Goal: Task Accomplishment & Management: Manage account settings

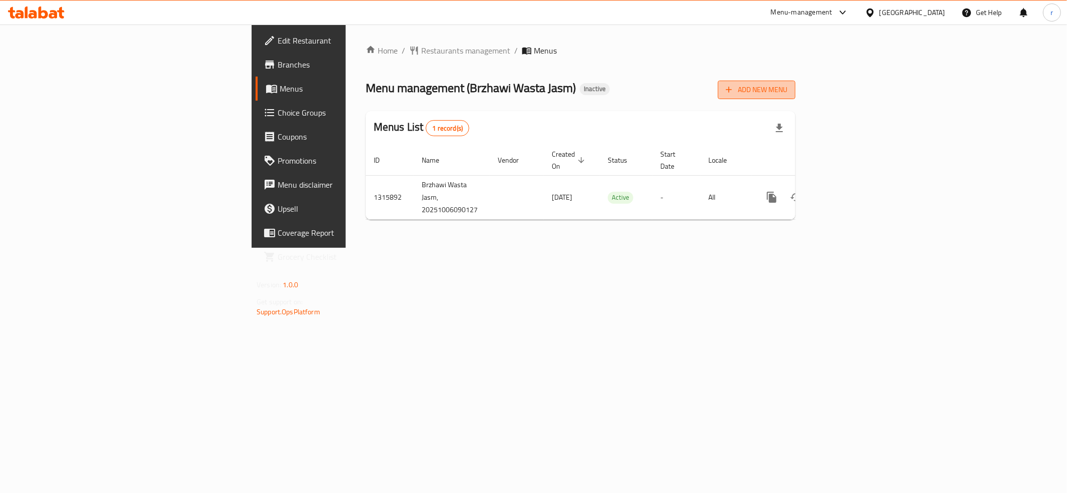
click at [795, 83] on button "Add New Menu" at bounding box center [757, 90] width 78 height 19
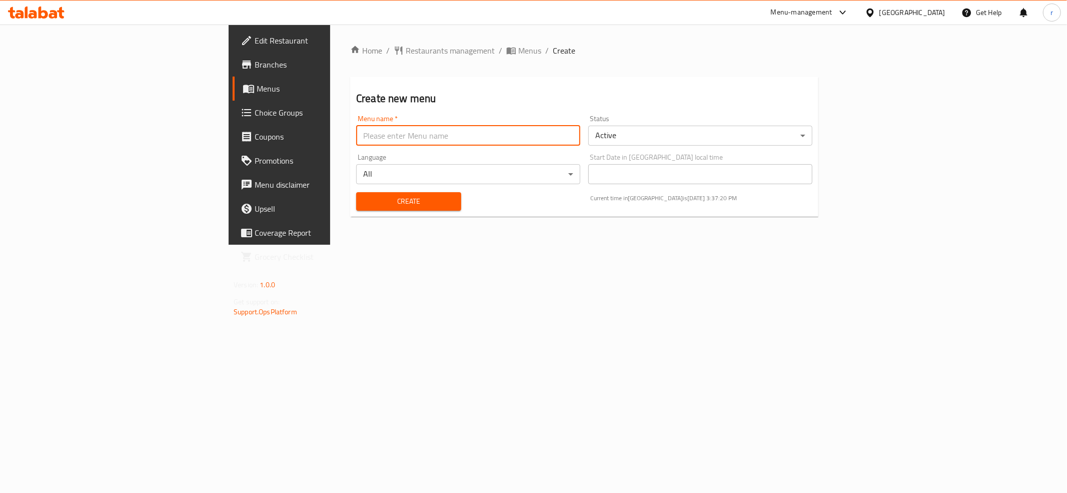
click at [356, 135] on input "text" at bounding box center [468, 136] width 224 height 20
type input "rahma"
click at [364, 202] on span "Create" at bounding box center [408, 201] width 89 height 13
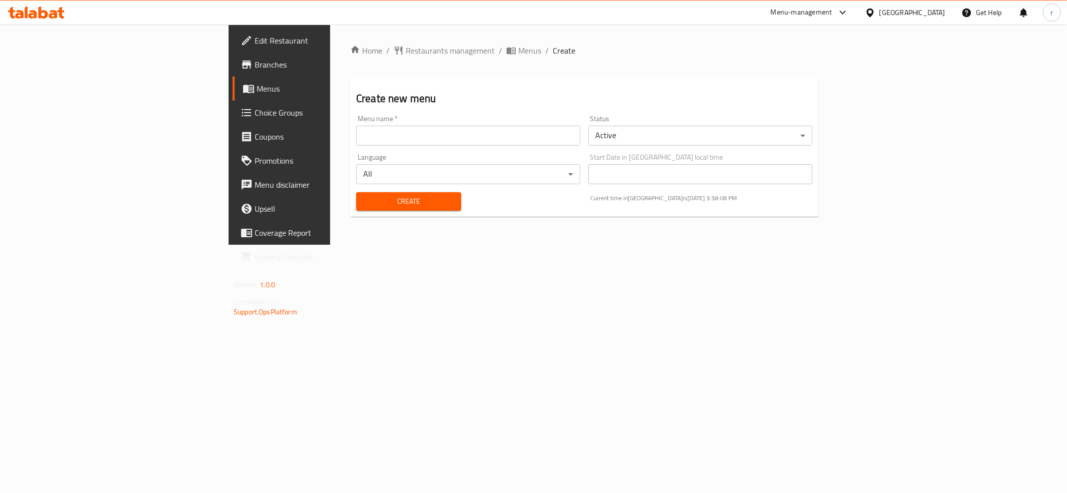
click at [356, 124] on div "Menu name   * Menu name *" at bounding box center [468, 130] width 224 height 31
click at [257, 83] on span "Menus" at bounding box center [328, 89] width 142 height 12
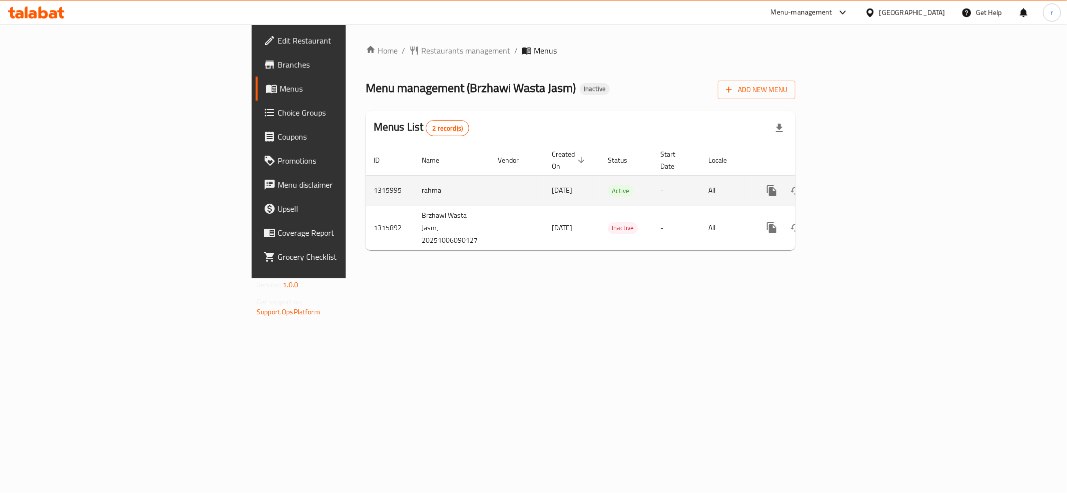
click at [850, 185] on icon "enhanced table" at bounding box center [844, 191] width 12 height 12
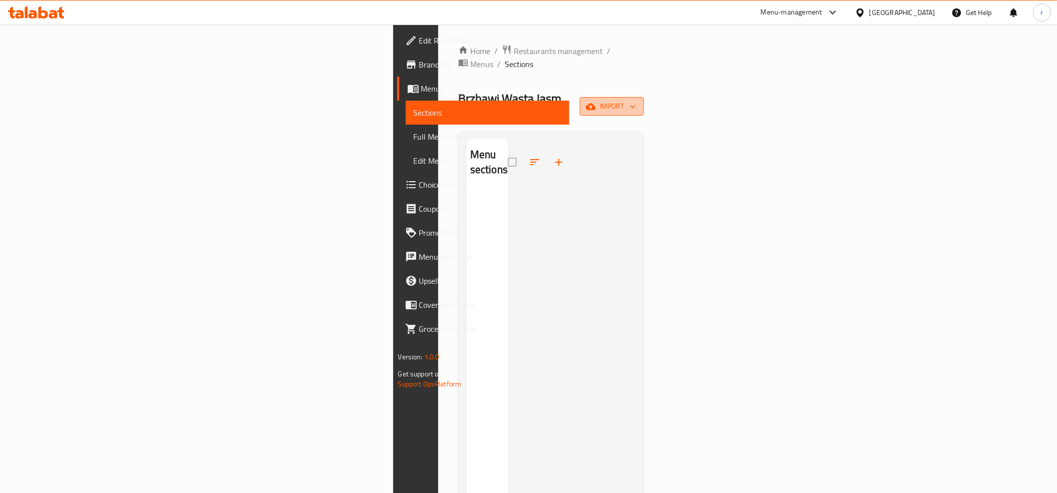
click at [636, 100] on span "import" at bounding box center [612, 106] width 48 height 13
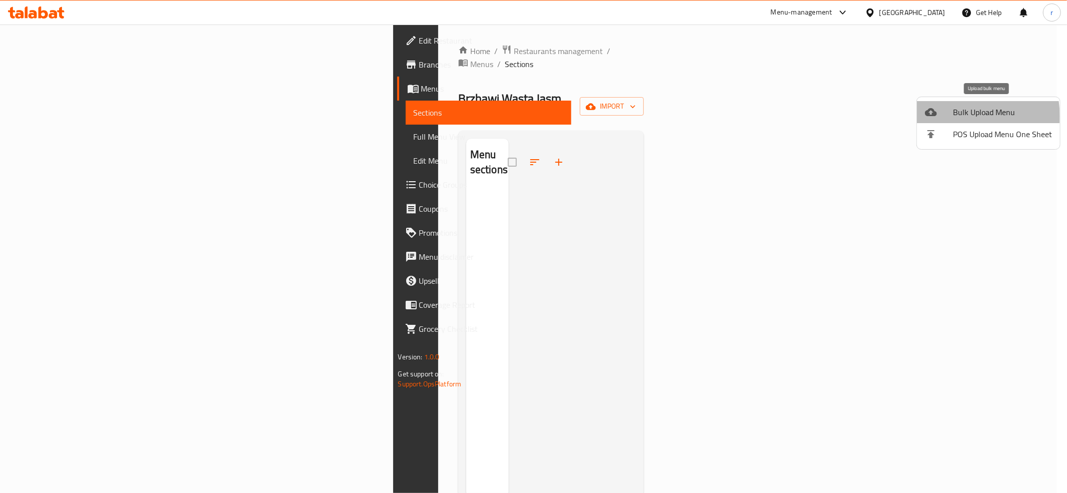
click at [949, 117] on div at bounding box center [939, 112] width 28 height 12
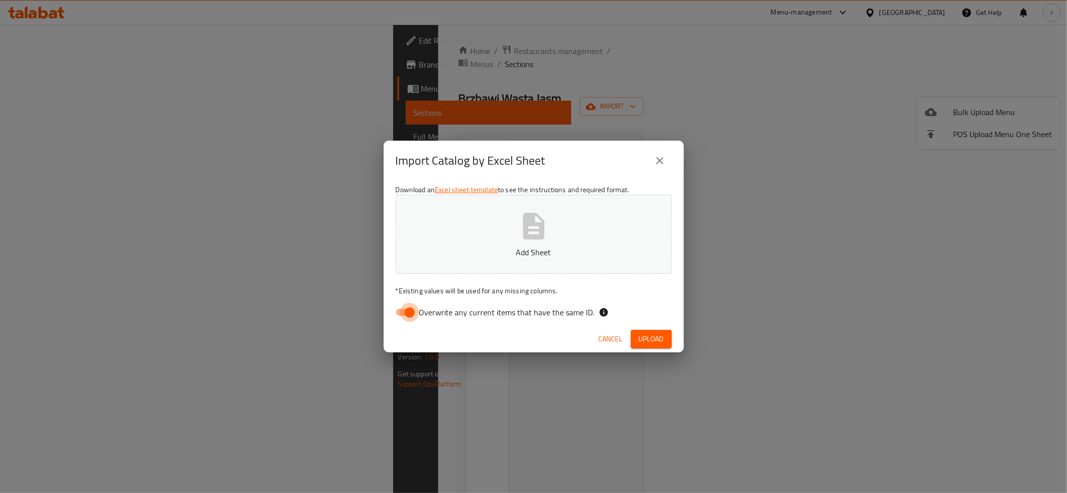
click at [394, 310] on input "Overwrite any current items that have the same ID." at bounding box center [409, 312] width 57 height 19
checkbox input "false"
click at [461, 233] on button "Add Sheet" at bounding box center [534, 234] width 276 height 79
click at [637, 334] on button "Upload" at bounding box center [651, 339] width 41 height 19
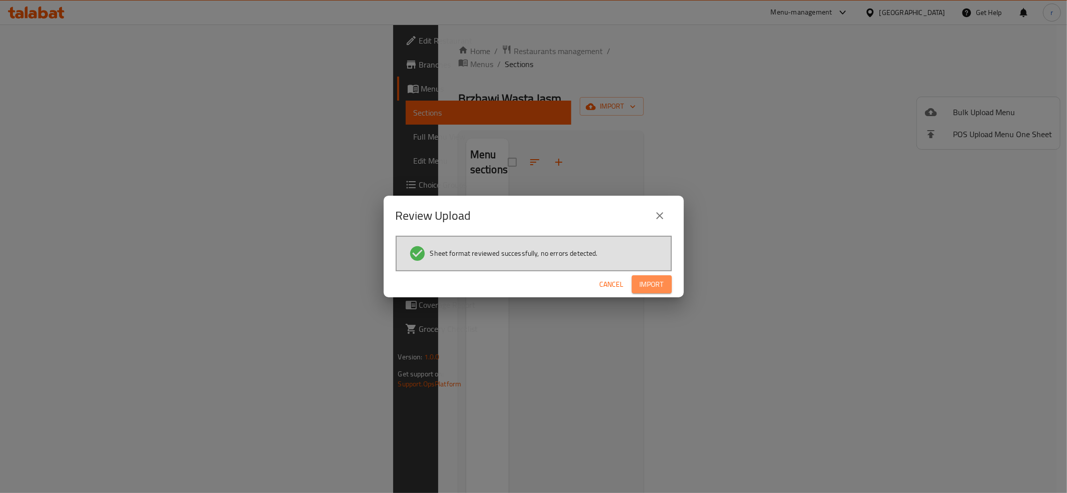
click at [644, 290] on button "Import" at bounding box center [652, 284] width 40 height 19
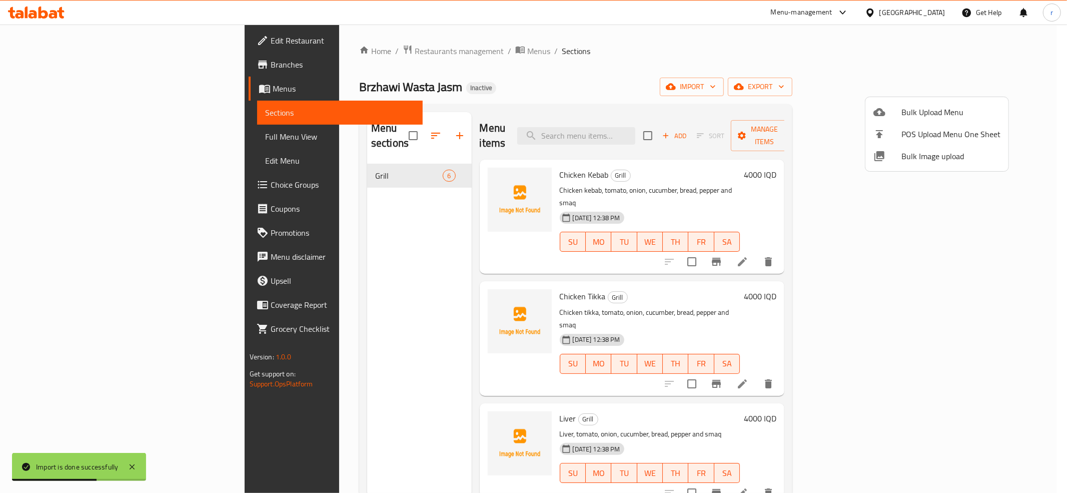
click at [517, 161] on div at bounding box center [533, 246] width 1067 height 493
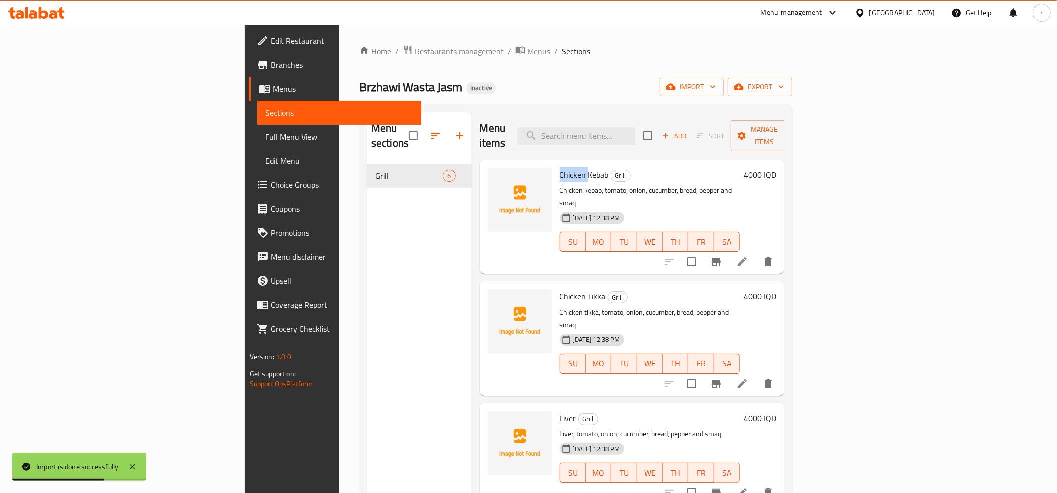
click at [560, 167] on span "Chicken Kebab" at bounding box center [584, 174] width 49 height 15
copy h6 "Chicken Kebab"
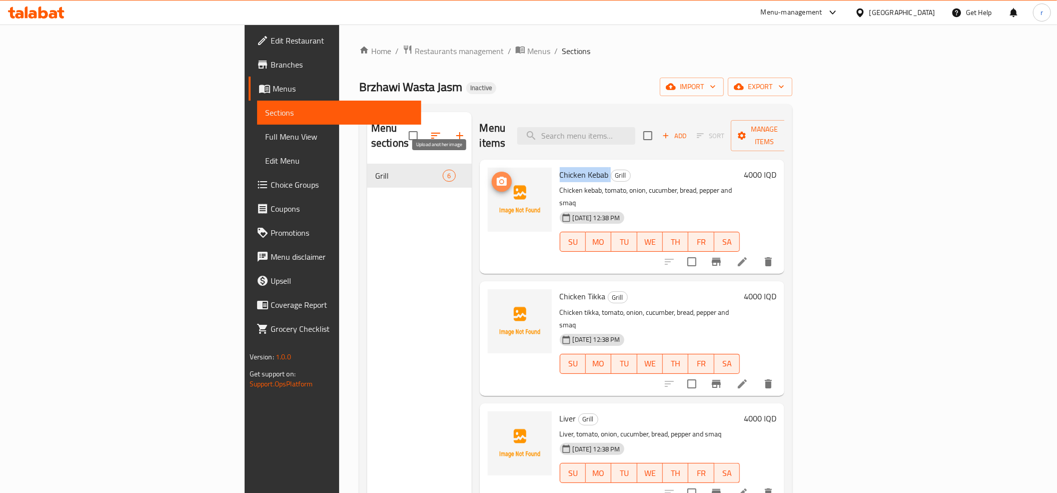
click at [497, 177] on icon "upload picture" at bounding box center [502, 181] width 10 height 9
click at [560, 289] on span "Chicken Tikka" at bounding box center [583, 296] width 46 height 15
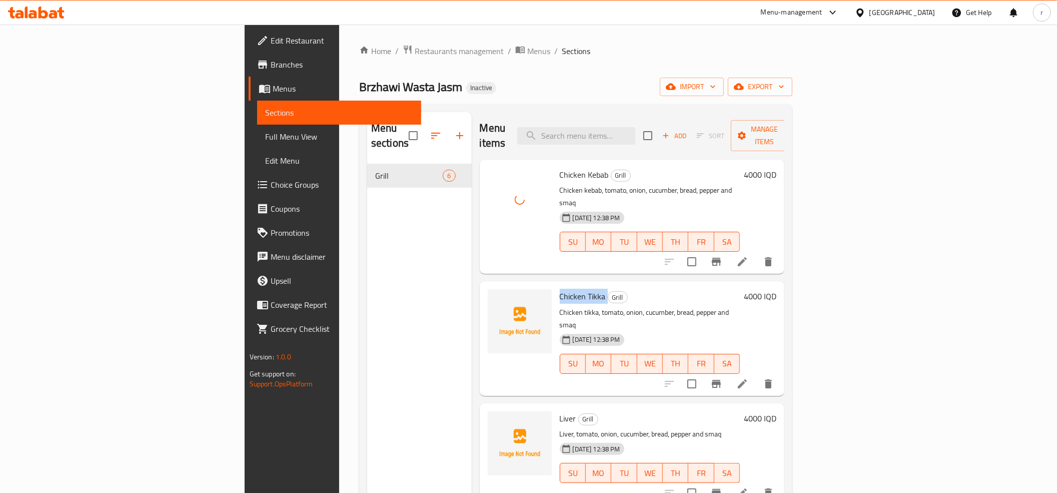
click at [560, 289] on span "Chicken Tikka" at bounding box center [583, 296] width 46 height 15
copy h6 "Chicken Tikka"
click at [497, 298] on icon "upload picture" at bounding box center [502, 302] width 10 height 9
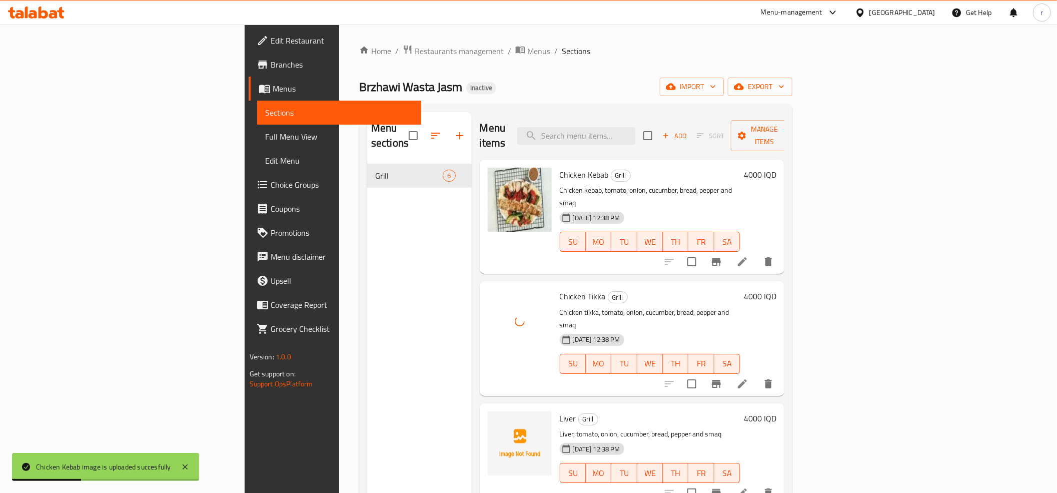
click at [560, 411] on span "Liver" at bounding box center [568, 418] width 17 height 15
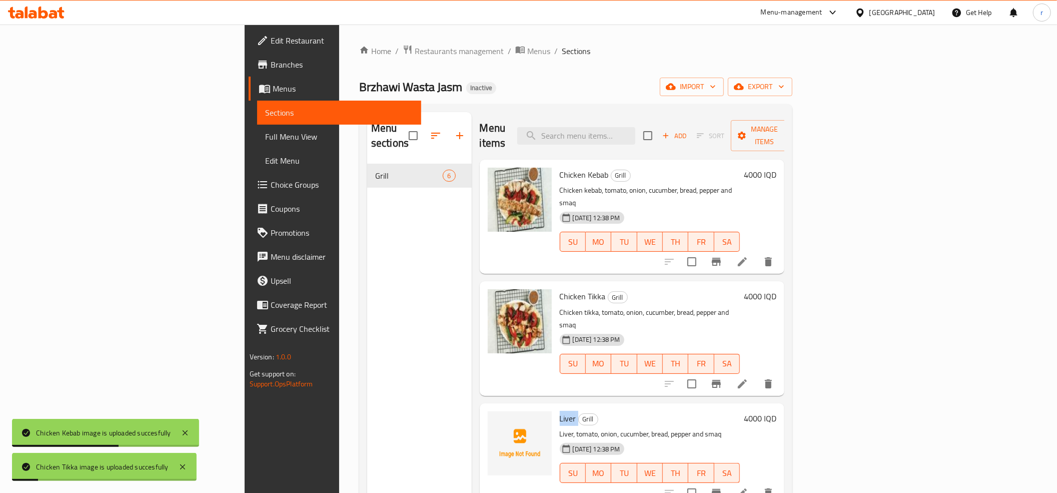
copy h6 "Liver"
click at [496, 419] on icon "upload picture" at bounding box center [502, 425] width 12 height 12
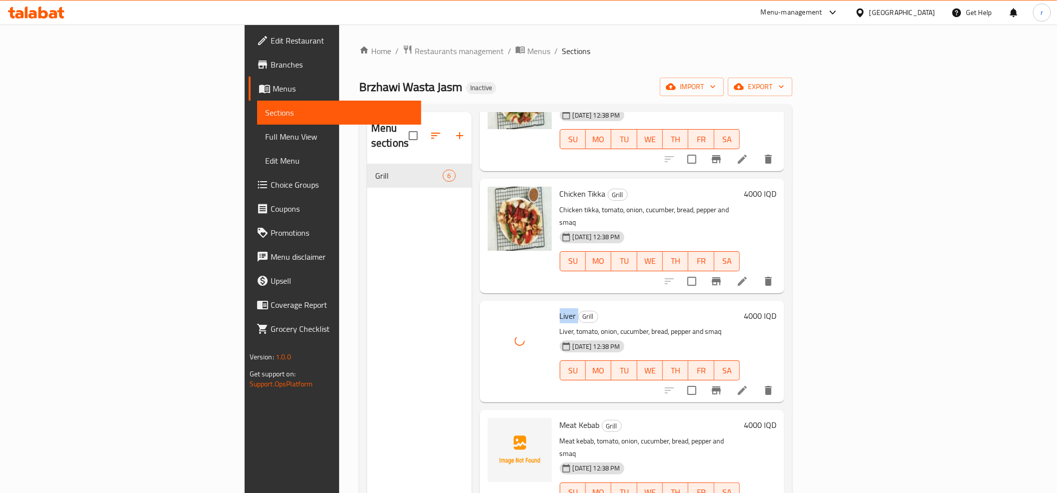
scroll to position [187, 0]
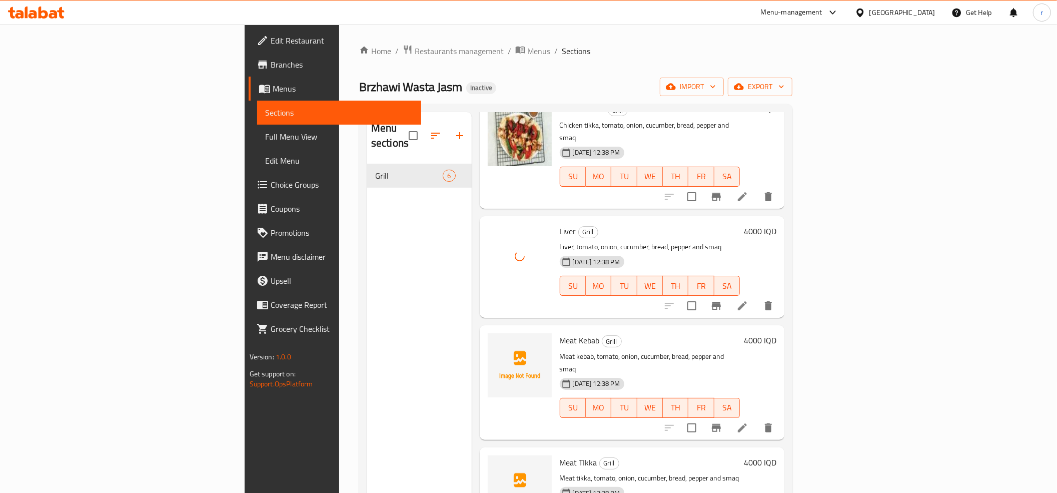
click at [560, 333] on span "Meat Kebab" at bounding box center [580, 340] width 40 height 15
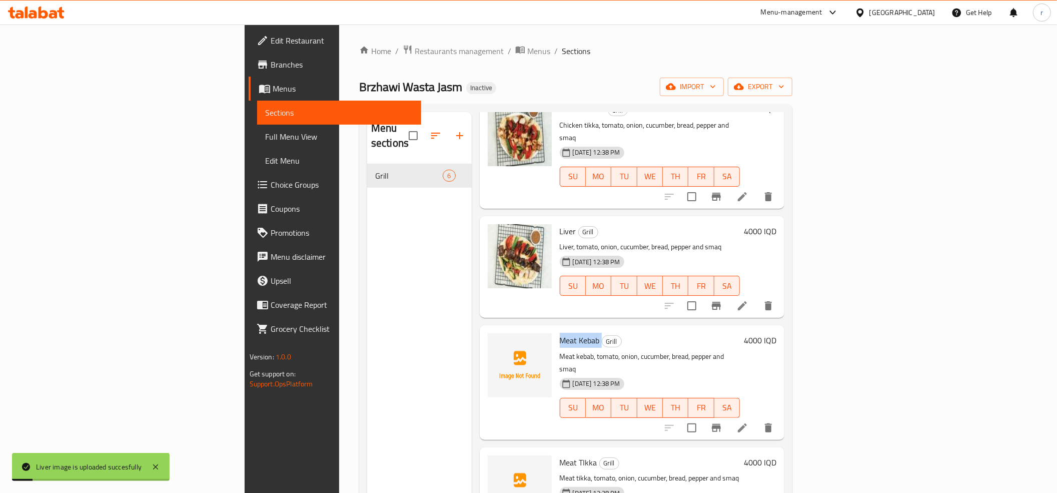
copy h6 "Meat Kebab"
click at [496, 341] on icon "upload picture" at bounding box center [502, 347] width 12 height 12
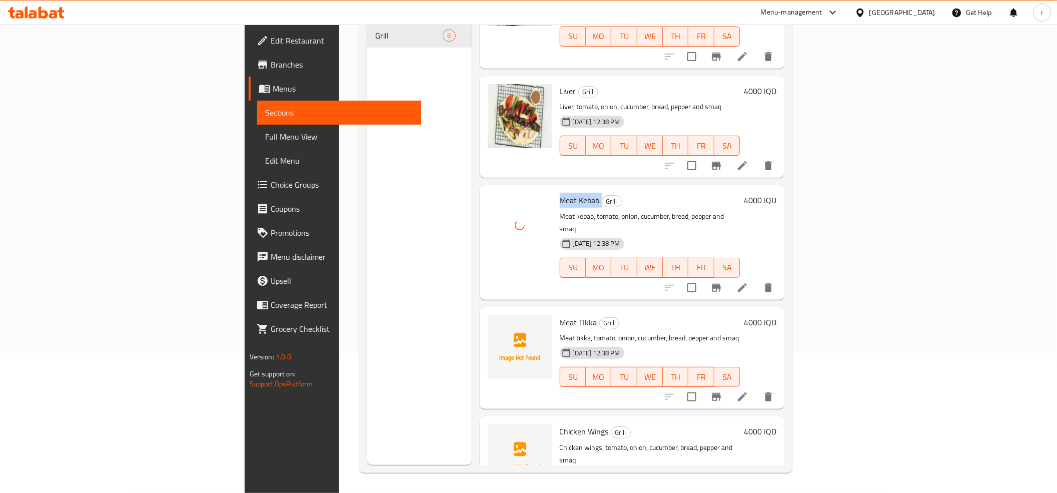
scroll to position [141, 0]
click at [560, 315] on span "Meat TIkka" at bounding box center [579, 322] width 38 height 15
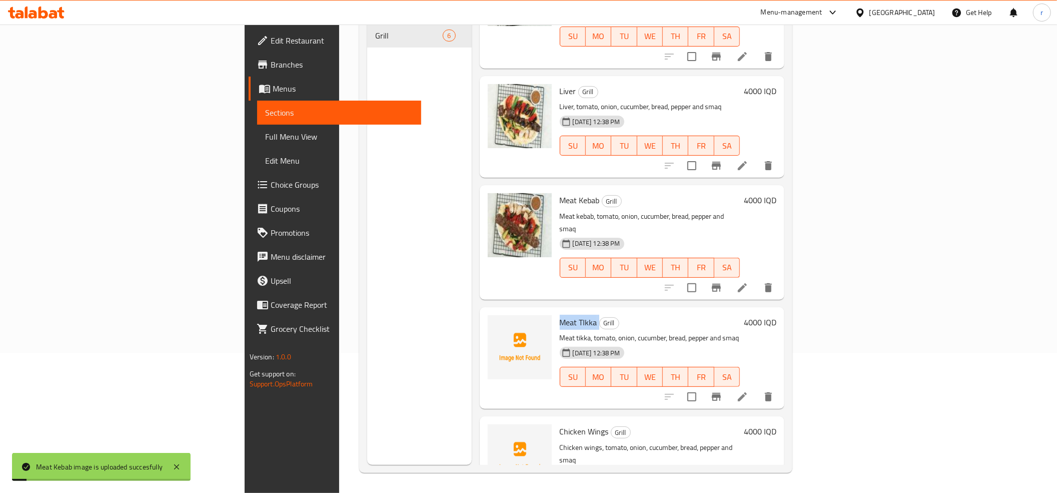
copy h6 "Meat TIkka"
click at [492, 319] on button "upload picture" at bounding box center [502, 329] width 20 height 20
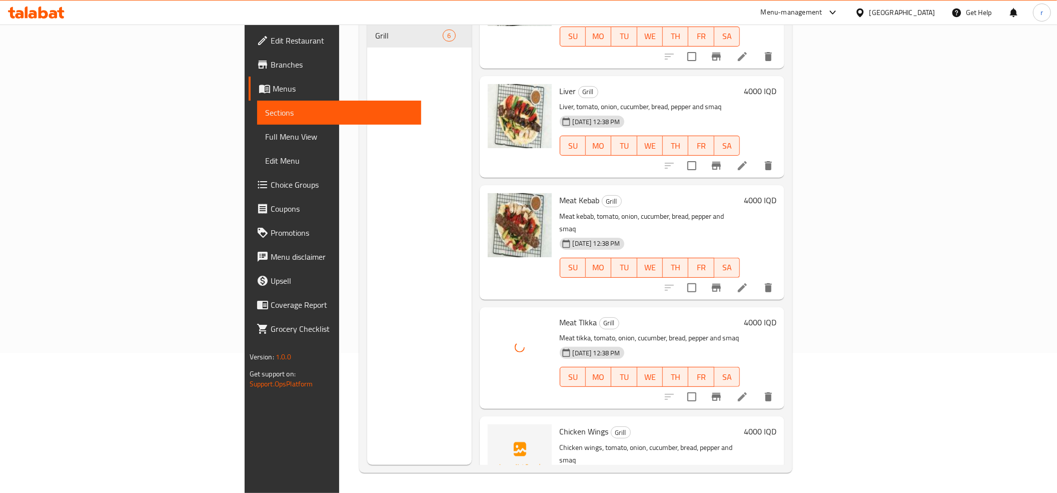
click at [560, 424] on span "Chicken Wings" at bounding box center [584, 431] width 49 height 15
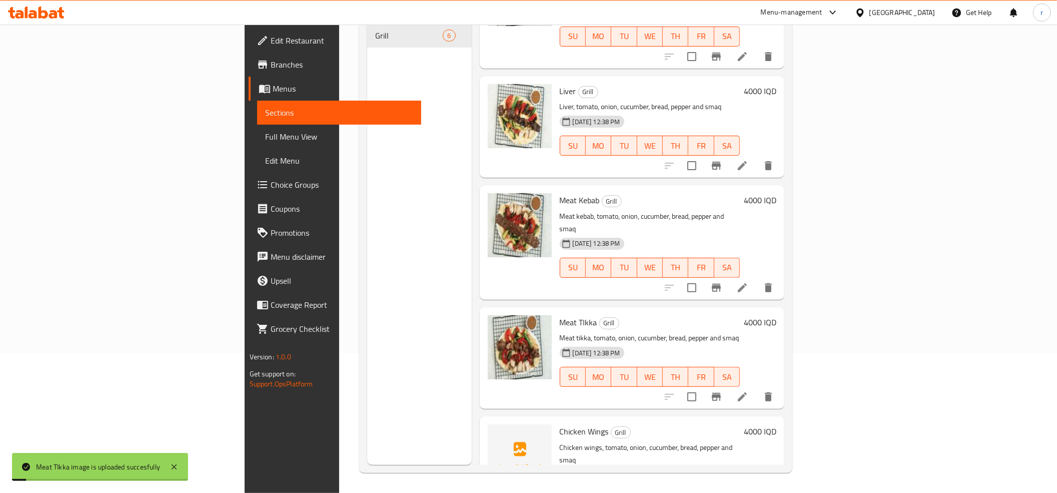
click at [560, 424] on span "Chicken Wings" at bounding box center [584, 431] width 49 height 15
copy h6 "Chicken Wings"
click at [496, 432] on icon "upload picture" at bounding box center [502, 438] width 12 height 12
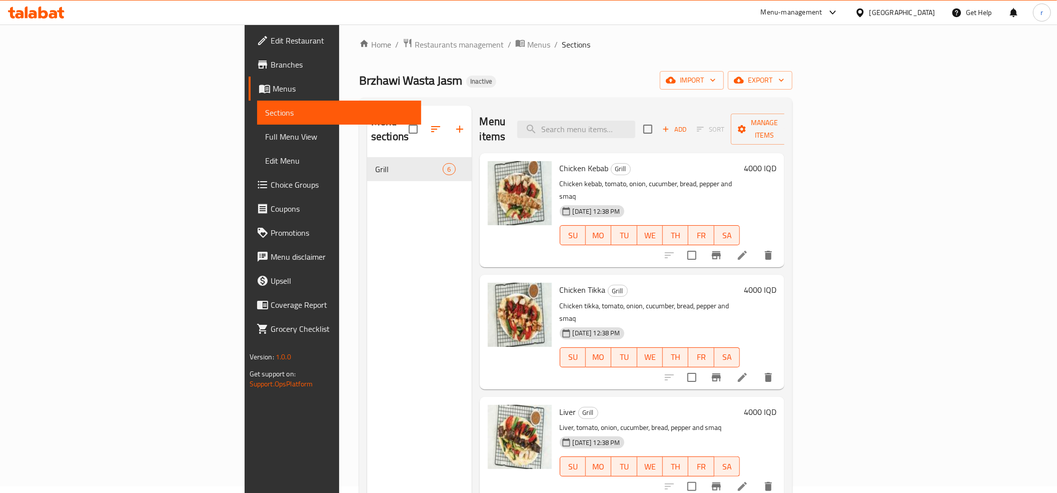
scroll to position [0, 0]
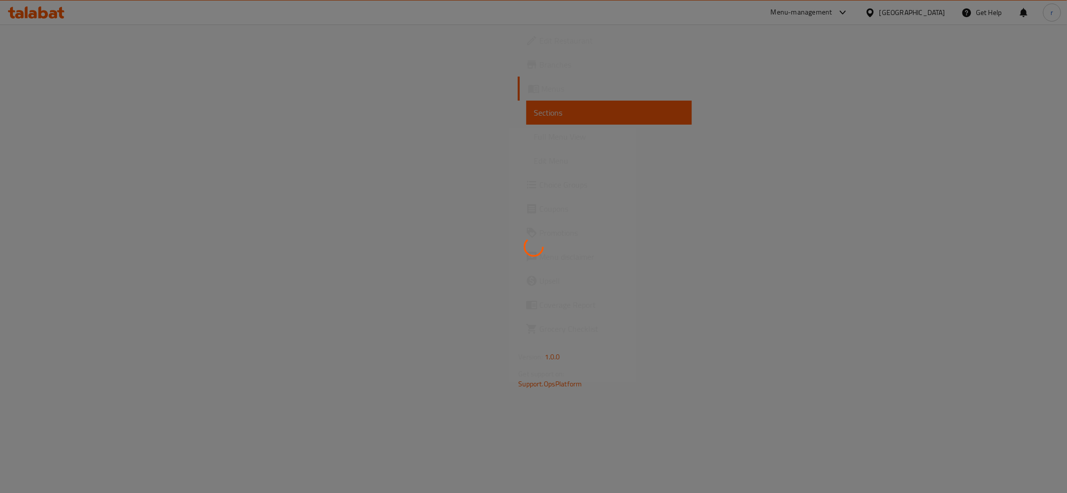
click at [47, 133] on div at bounding box center [533, 246] width 1067 height 493
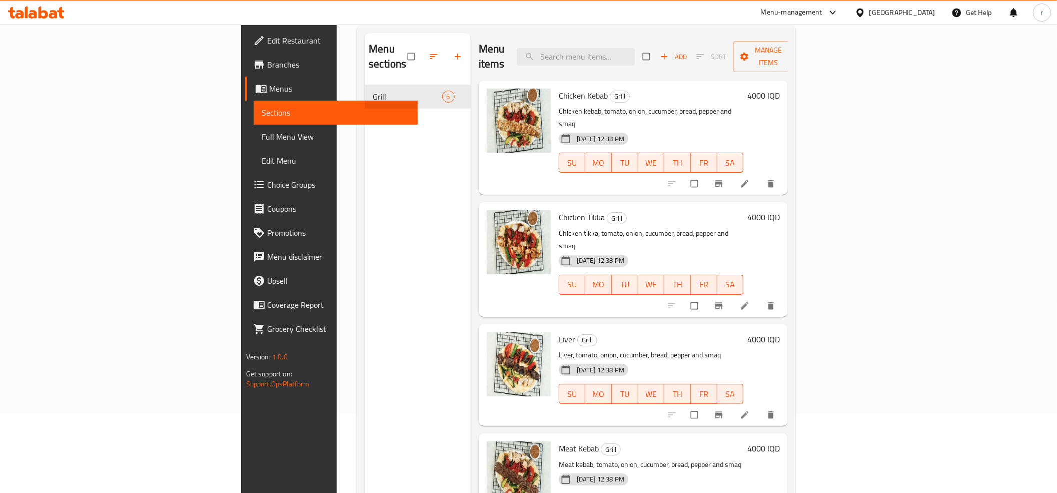
scroll to position [111, 0]
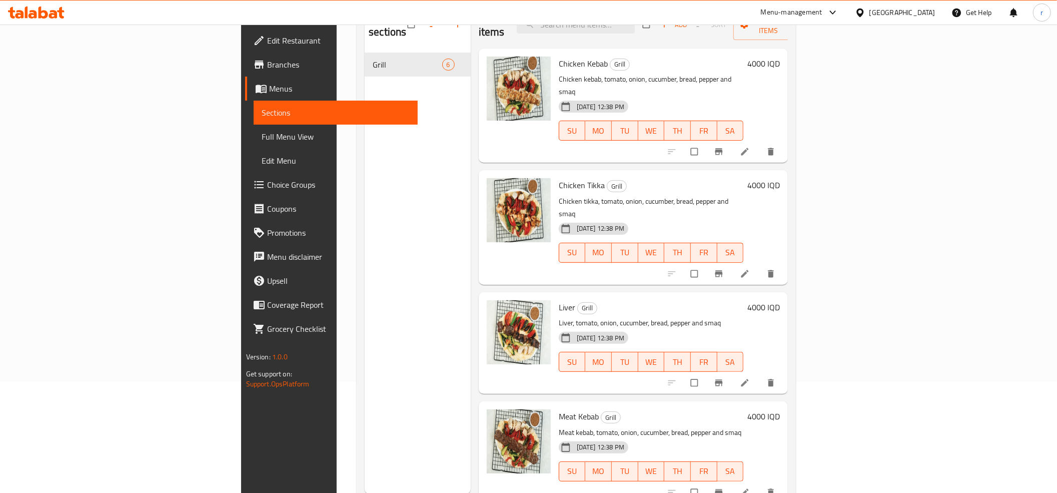
click at [262, 139] on span "Full Menu View" at bounding box center [336, 137] width 148 height 12
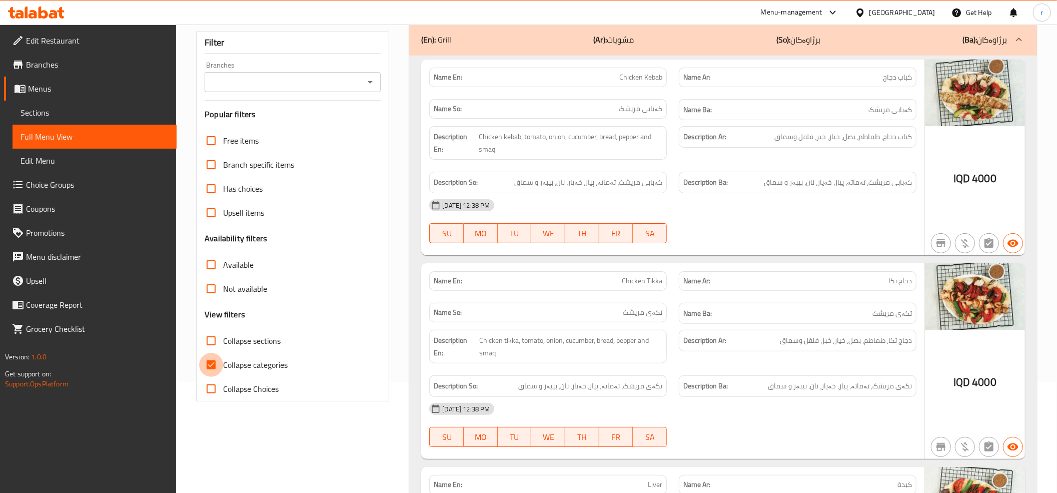
click at [209, 375] on input "Collapse categories" at bounding box center [211, 365] width 24 height 24
checkbox input "false"
click at [372, 79] on icon "Open" at bounding box center [370, 82] width 12 height 12
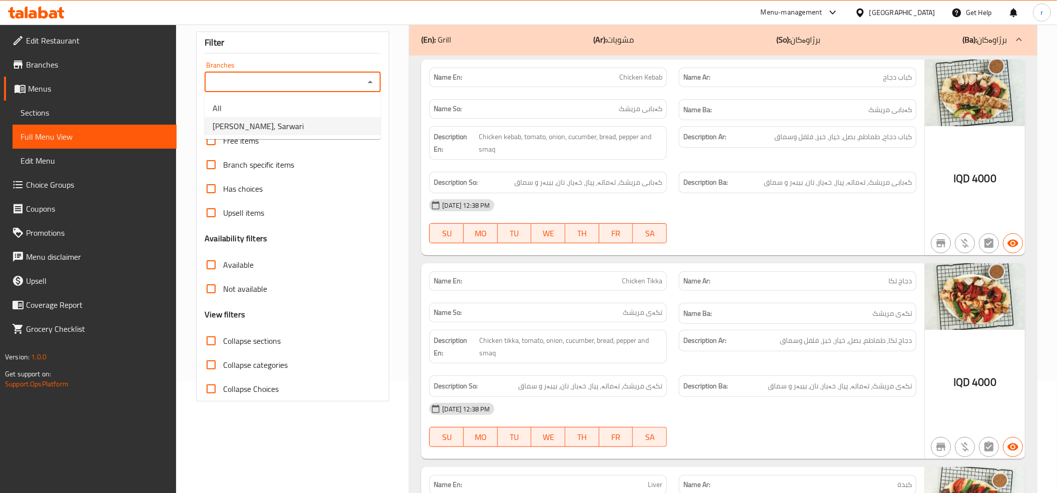
click at [345, 125] on li "[PERSON_NAME], Sarwari" at bounding box center [293, 126] width 176 height 18
type input "[PERSON_NAME], Sarwari"
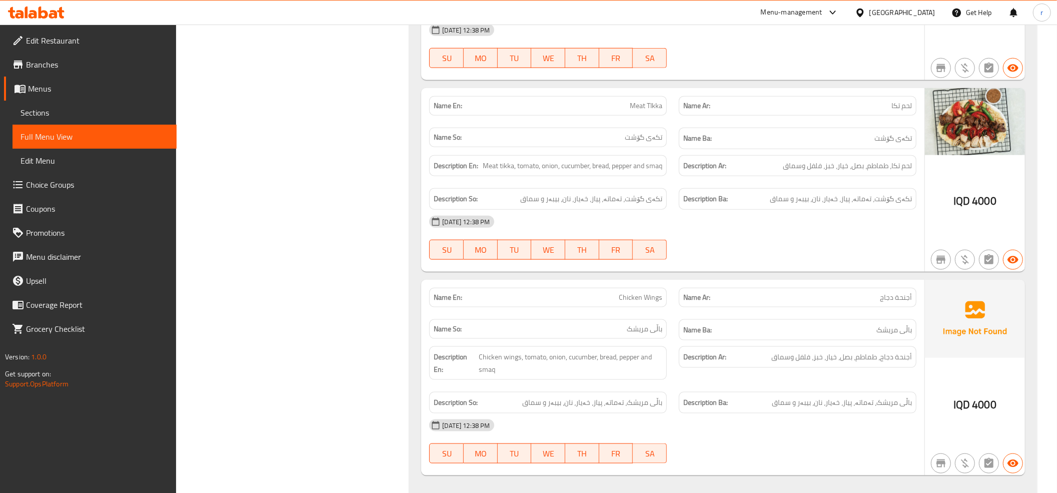
scroll to position [915, 0]
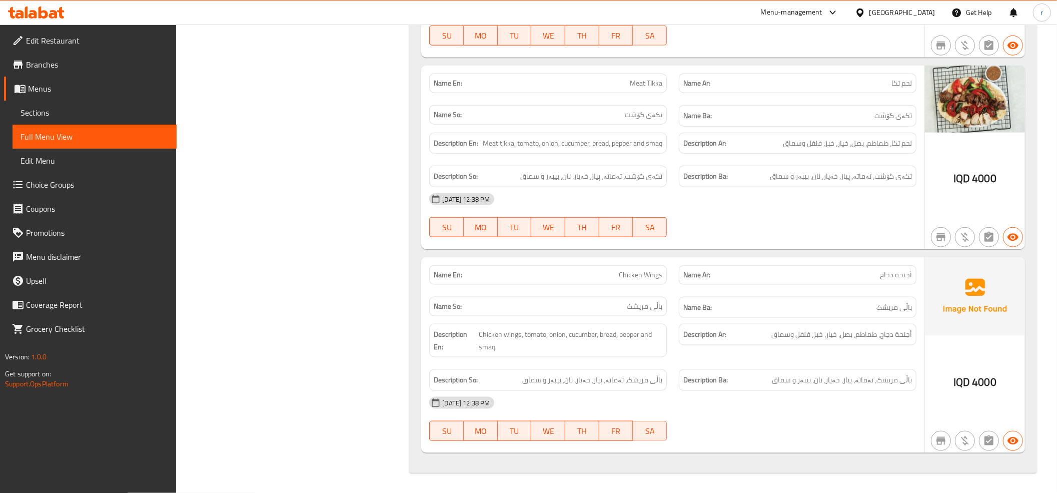
click at [973, 299] on img at bounding box center [975, 296] width 100 height 78
click at [109, 107] on span "Sections" at bounding box center [95, 113] width 148 height 12
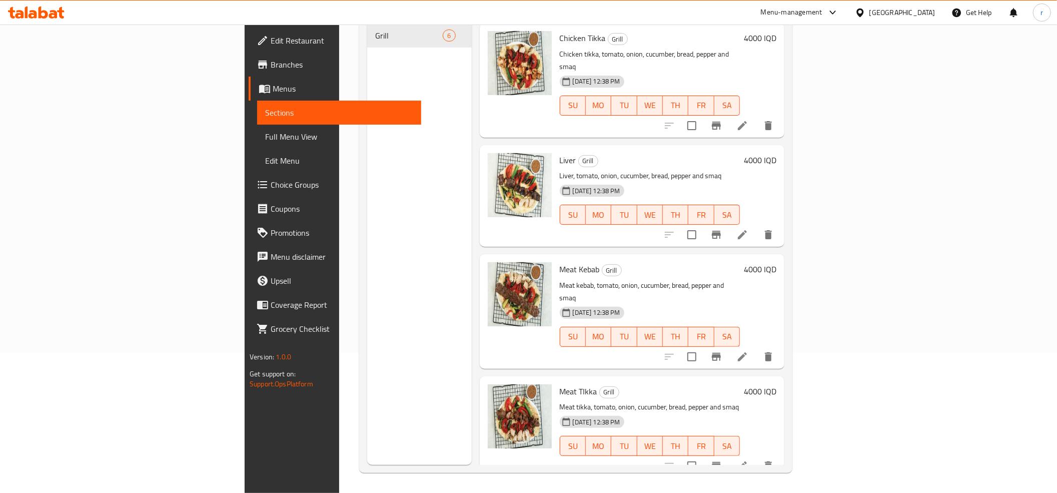
scroll to position [187, 0]
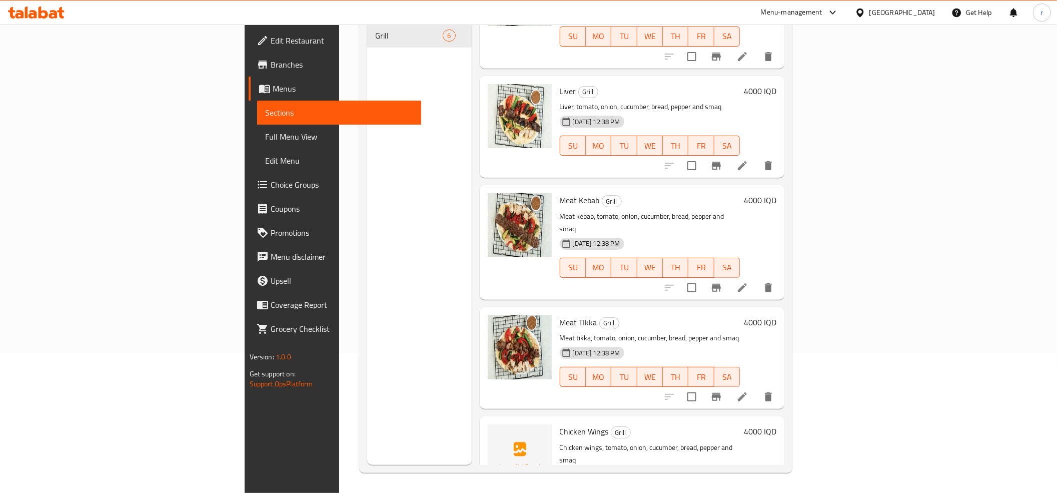
click at [560, 424] on span "Chicken Wings" at bounding box center [584, 431] width 49 height 15
copy h6 "Chicken Wings"
click at [496, 432] on icon "upload picture" at bounding box center [502, 438] width 12 height 12
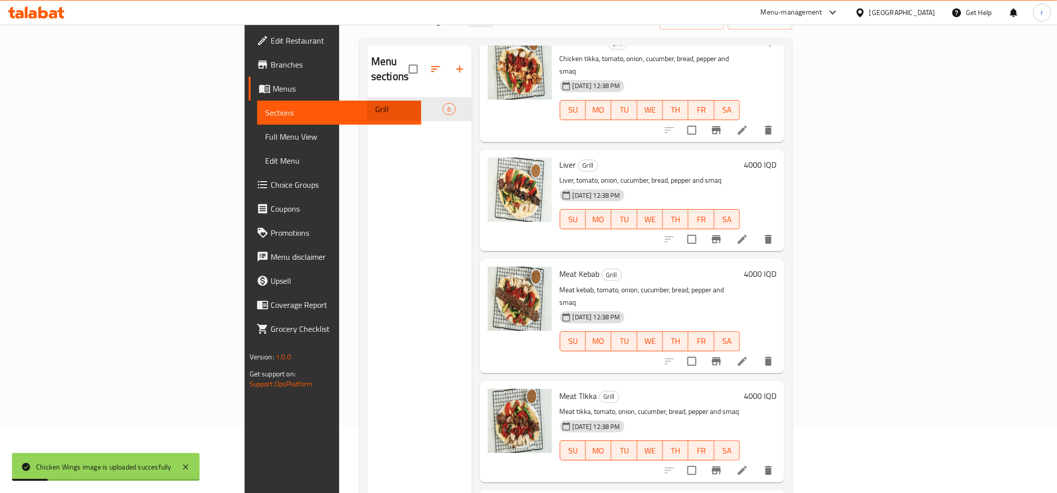
scroll to position [0, 0]
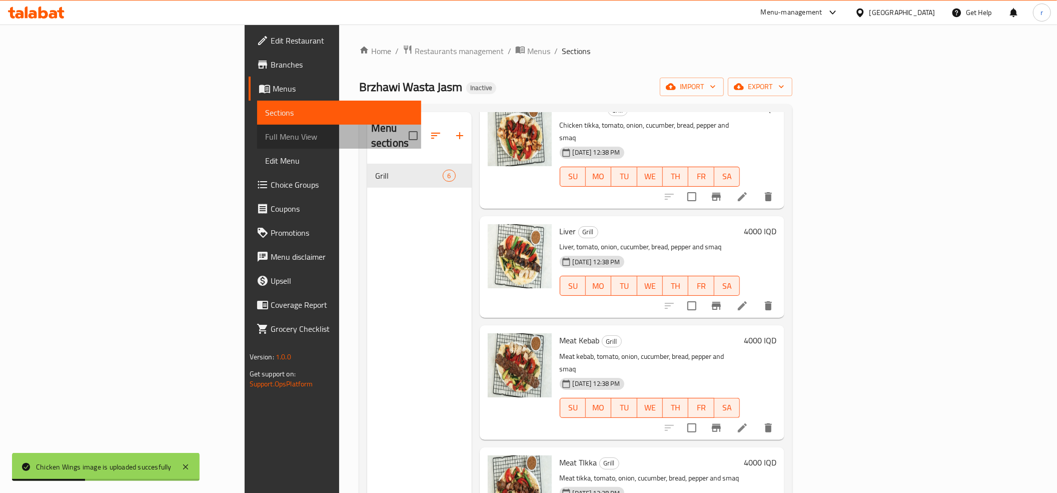
click at [265, 131] on span "Full Menu View" at bounding box center [339, 137] width 148 height 12
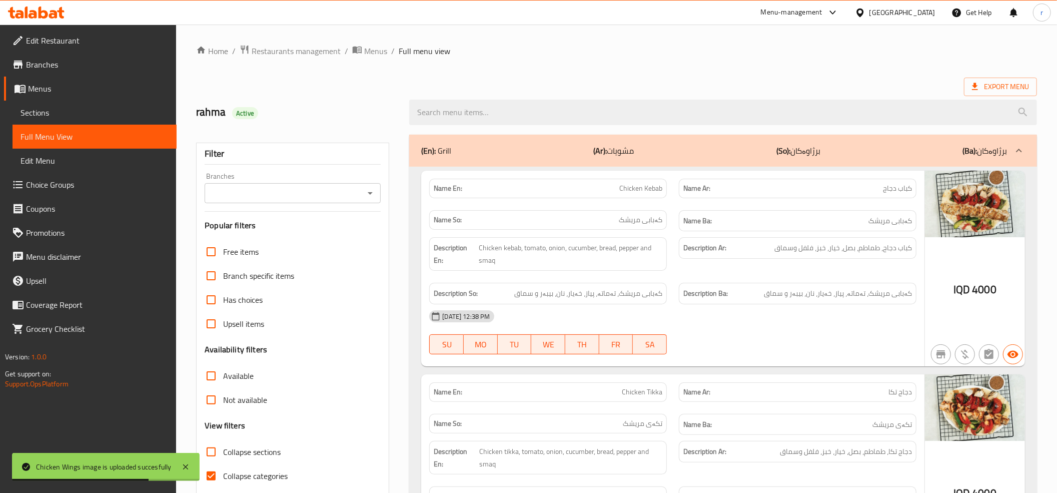
click at [211, 475] on input "Collapse categories" at bounding box center [211, 476] width 24 height 24
checkbox input "false"
click at [375, 193] on button "Open" at bounding box center [370, 193] width 14 height 14
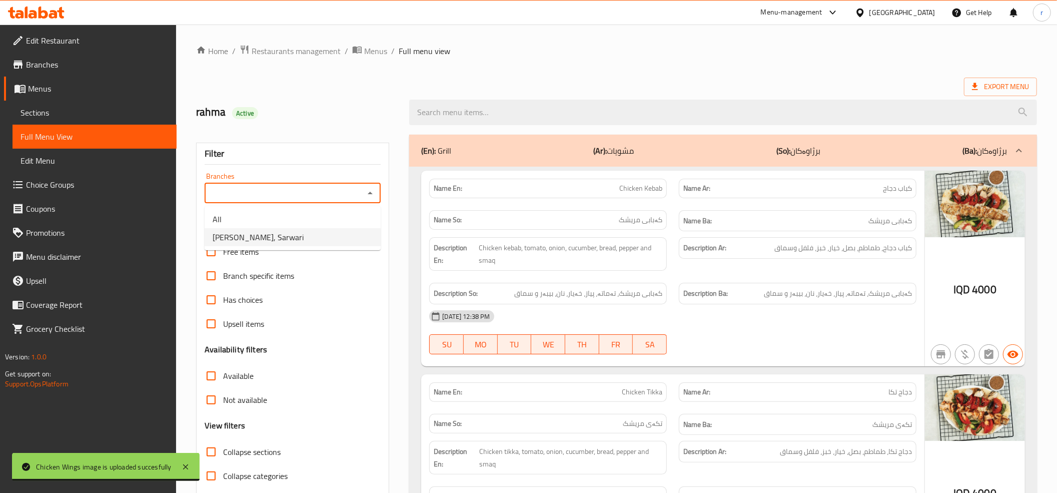
click at [355, 241] on li "[PERSON_NAME], Sarwari" at bounding box center [293, 237] width 176 height 18
type input "[PERSON_NAME], Sarwari"
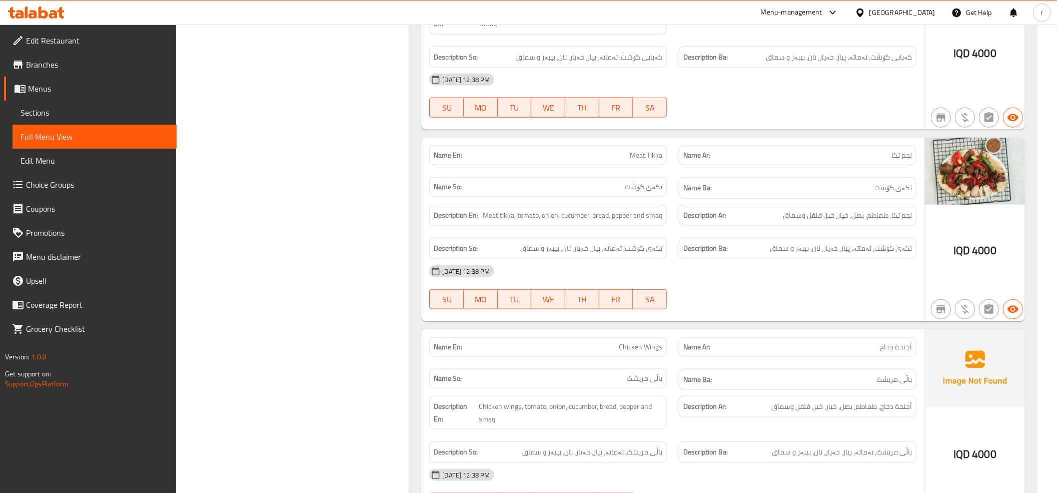
scroll to position [915, 0]
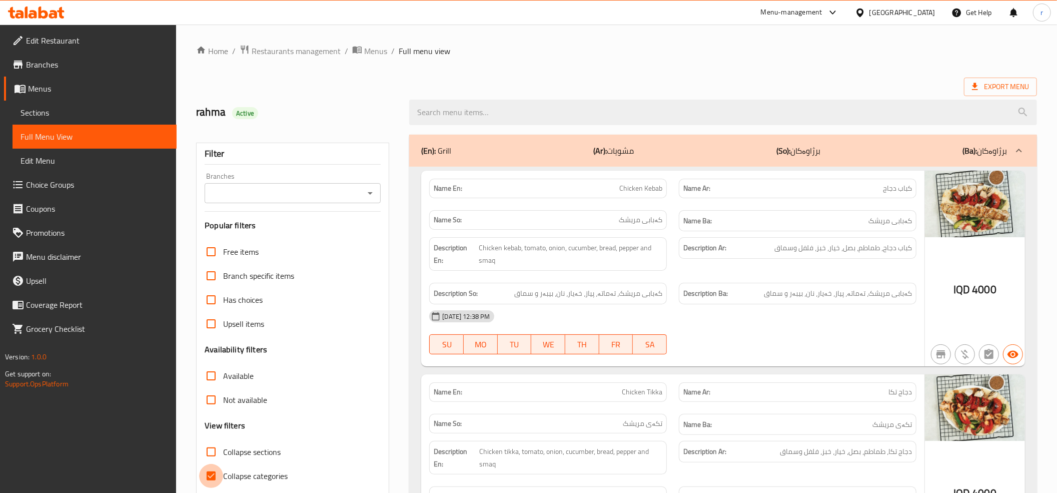
click at [215, 466] on input "Collapse categories" at bounding box center [211, 476] width 24 height 24
checkbox input "false"
click at [373, 196] on icon "Open" at bounding box center [370, 193] width 12 height 12
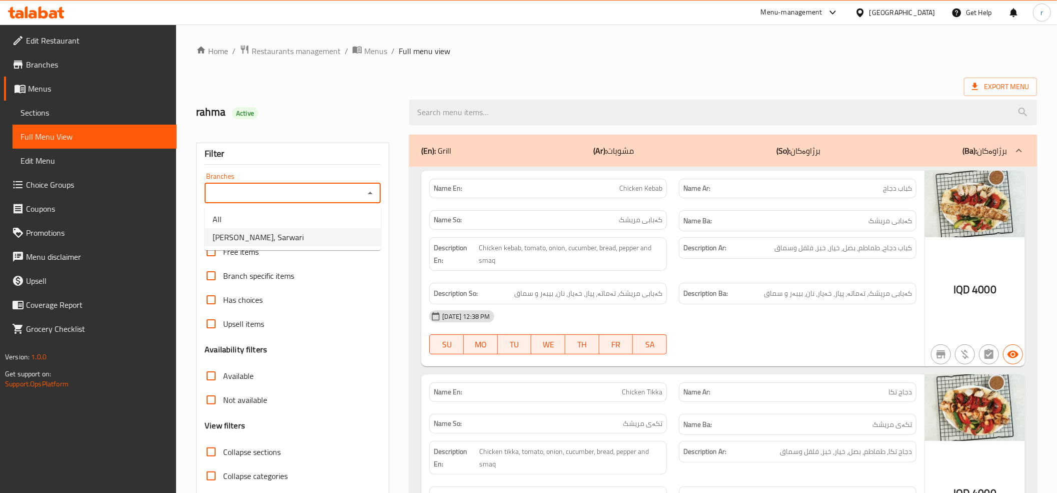
click at [352, 245] on li "[PERSON_NAME], Sarwari" at bounding box center [293, 237] width 176 height 18
type input "[PERSON_NAME], Sarwari"
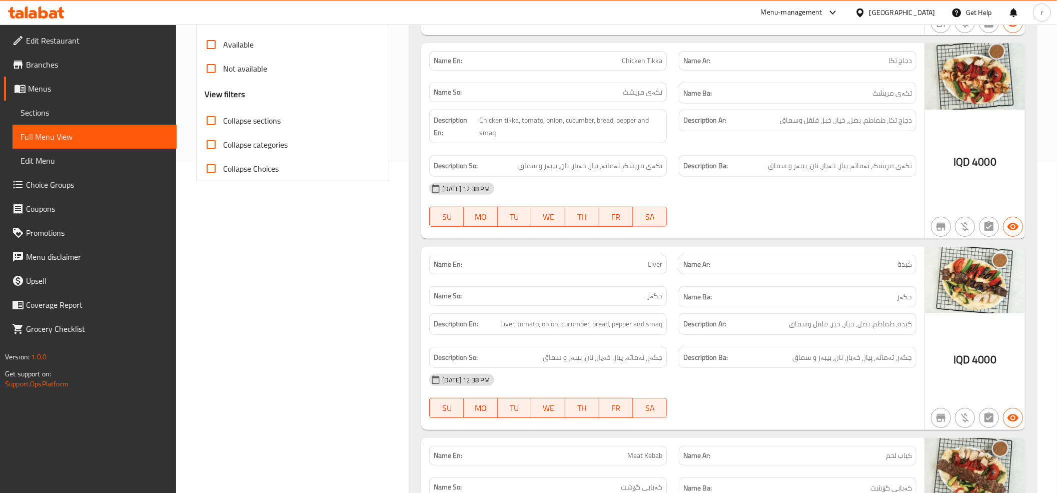
scroll to position [236, 0]
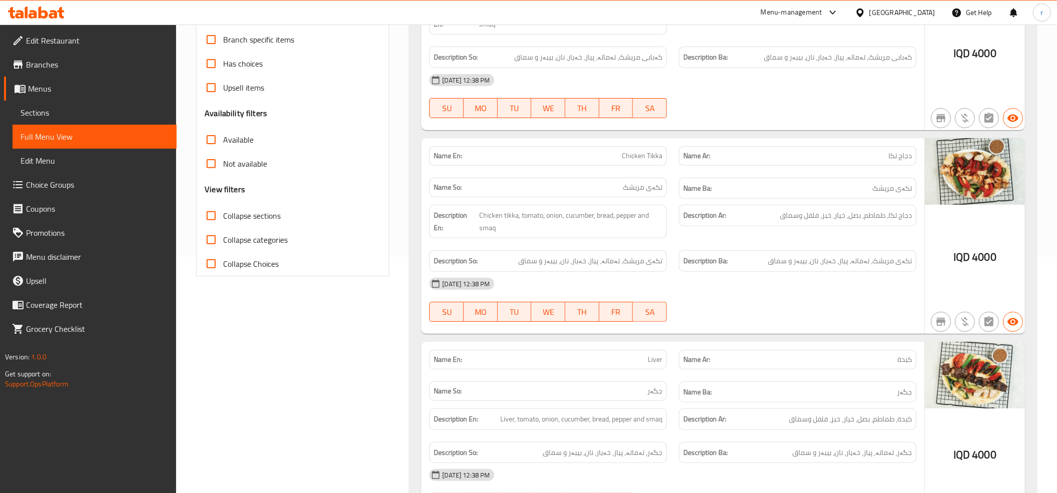
click at [35, 17] on icon at bounding box center [33, 14] width 9 height 9
